Goal: Task Accomplishment & Management: Manage account settings

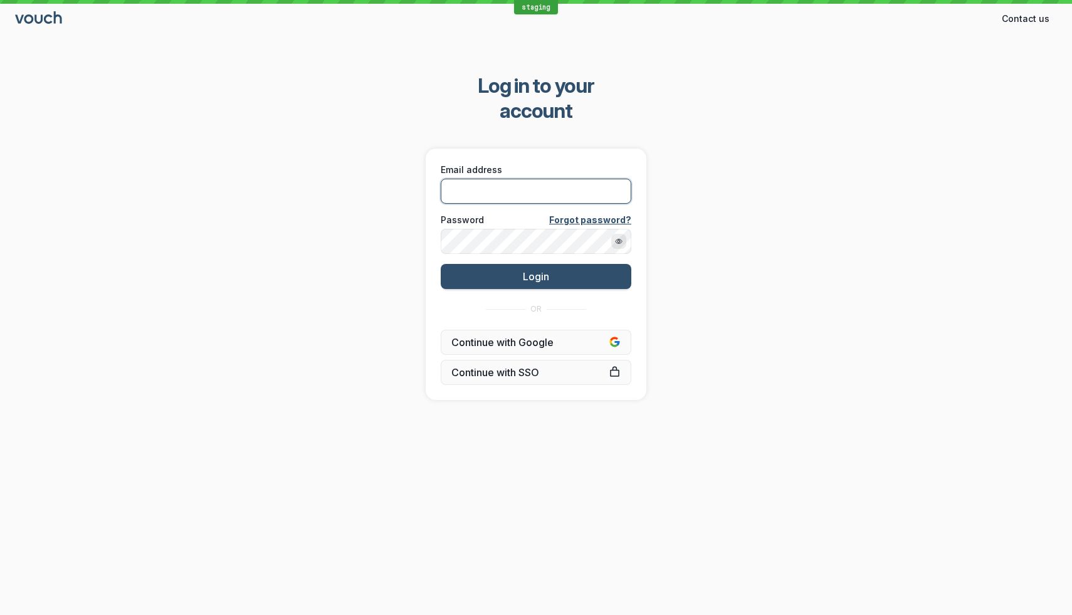
click at [557, 179] on input "Email address" at bounding box center [536, 191] width 191 height 25
type input "[EMAIL_ADDRESS][DOMAIN_NAME]"
